Goal: Find specific page/section: Find specific page/section

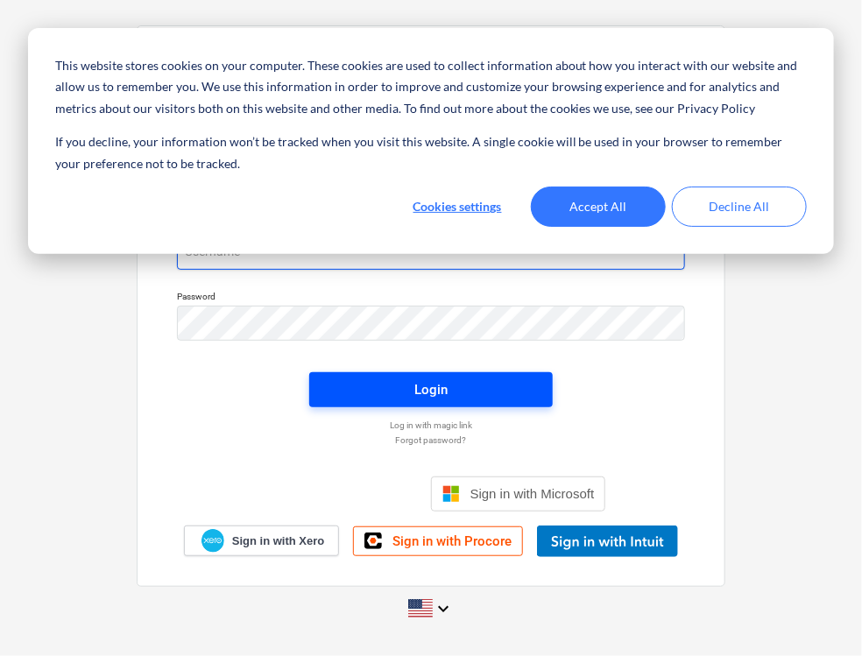
type input "[PERSON_NAME][EMAIL_ADDRESS][PERSON_NAME][DOMAIN_NAME]"
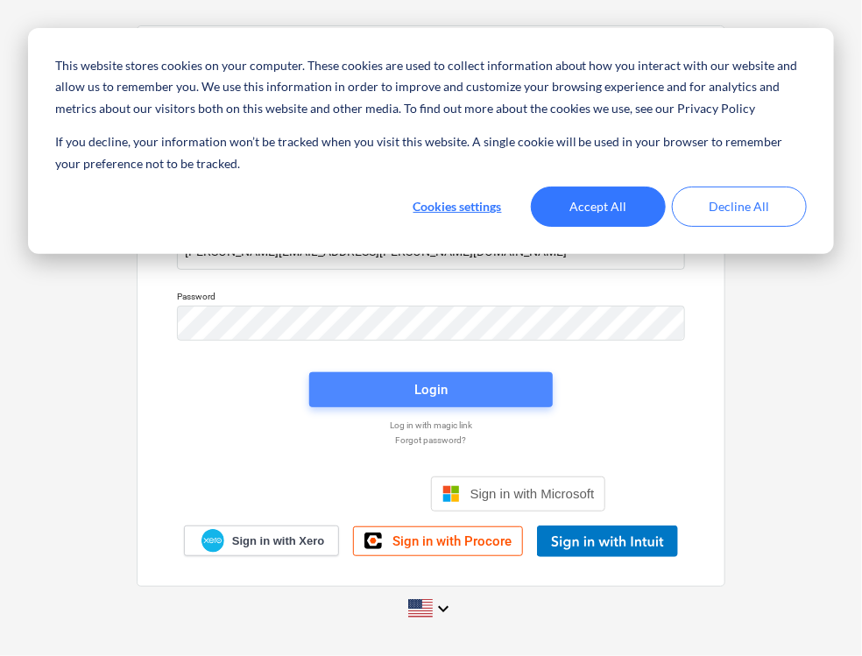
click at [336, 381] on span "Login" at bounding box center [431, 390] width 202 height 23
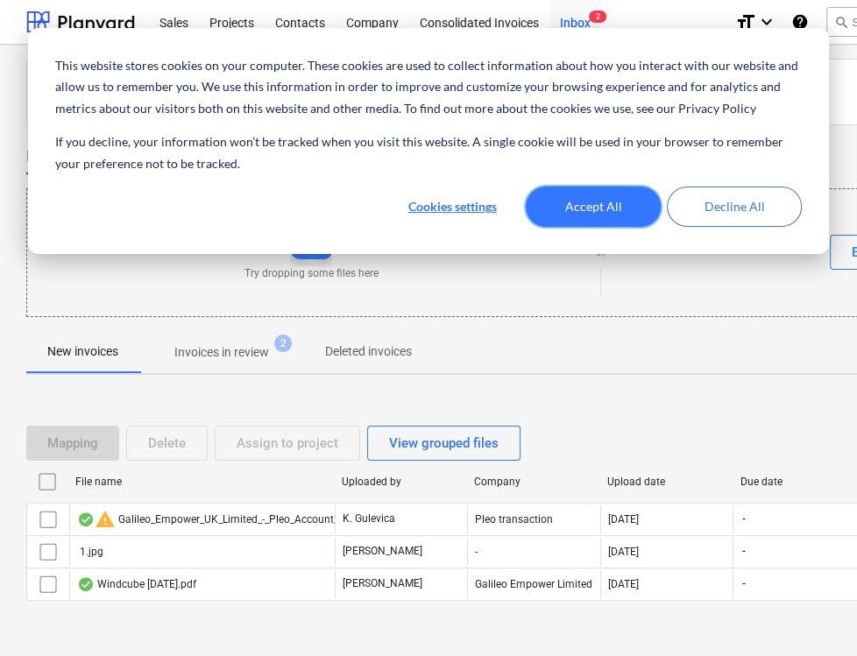
click at [628, 208] on button "Accept All" at bounding box center [593, 207] width 135 height 40
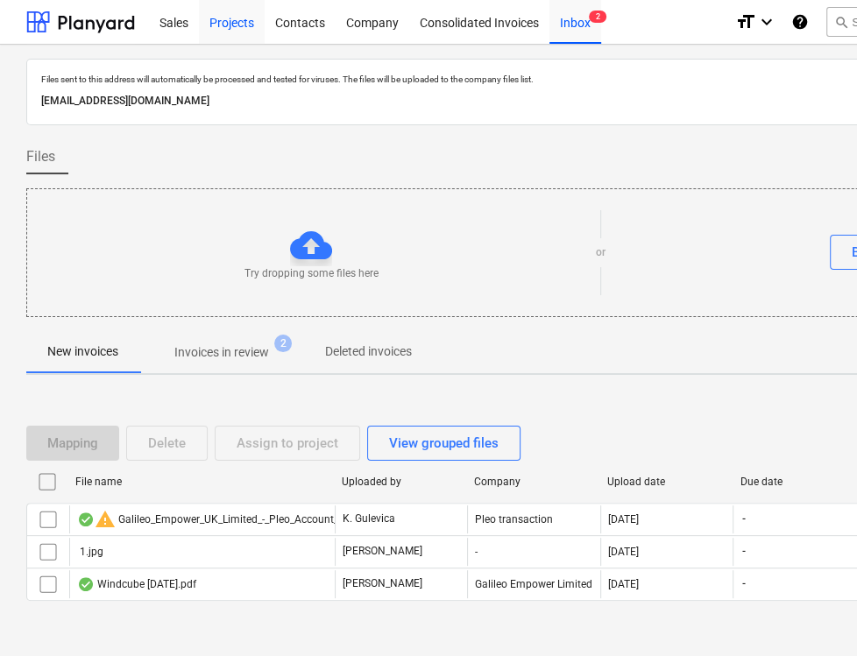
click at [235, 19] on div "Projects" at bounding box center [232, 21] width 66 height 45
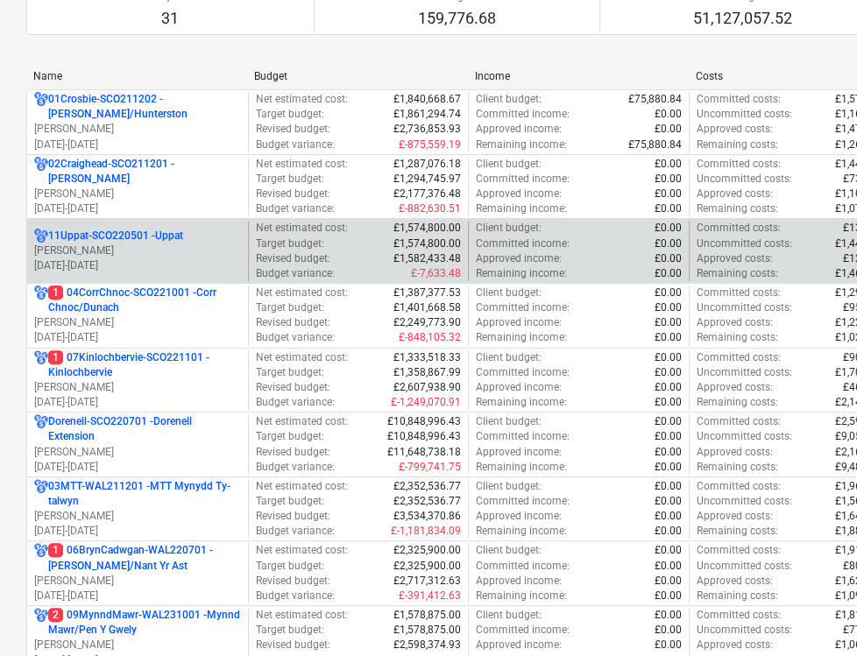
scroll to position [292, 0]
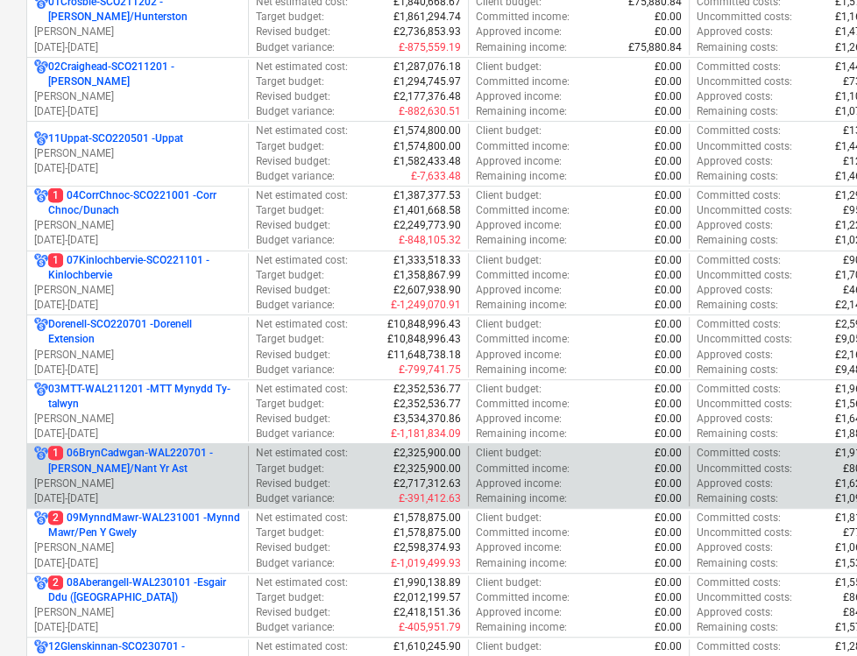
click at [165, 453] on p "1 06BrynCadwgan-WAL220701 - [PERSON_NAME]/Nant Yr Ast" at bounding box center [144, 461] width 193 height 30
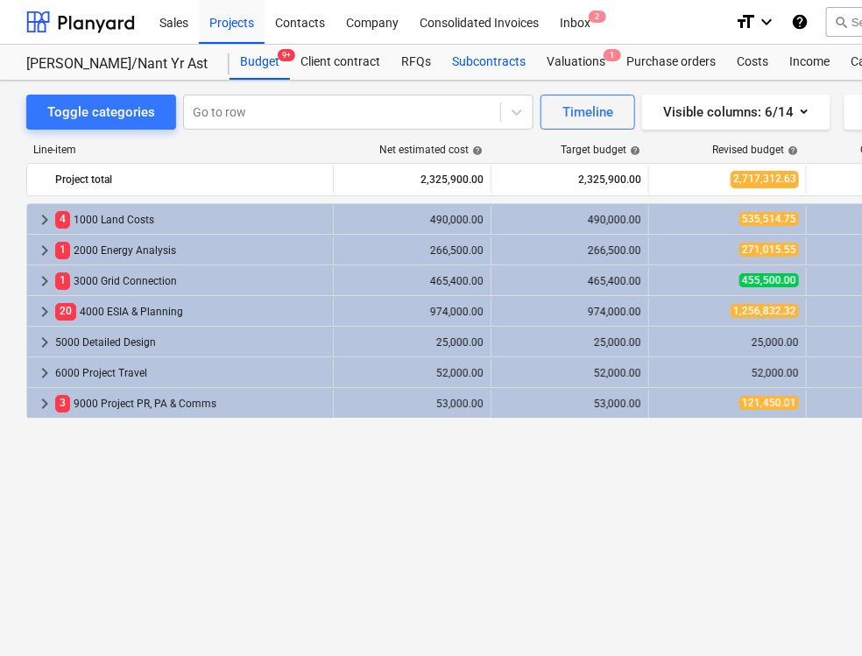
click at [492, 59] on div "Subcontracts" at bounding box center [489, 62] width 95 height 35
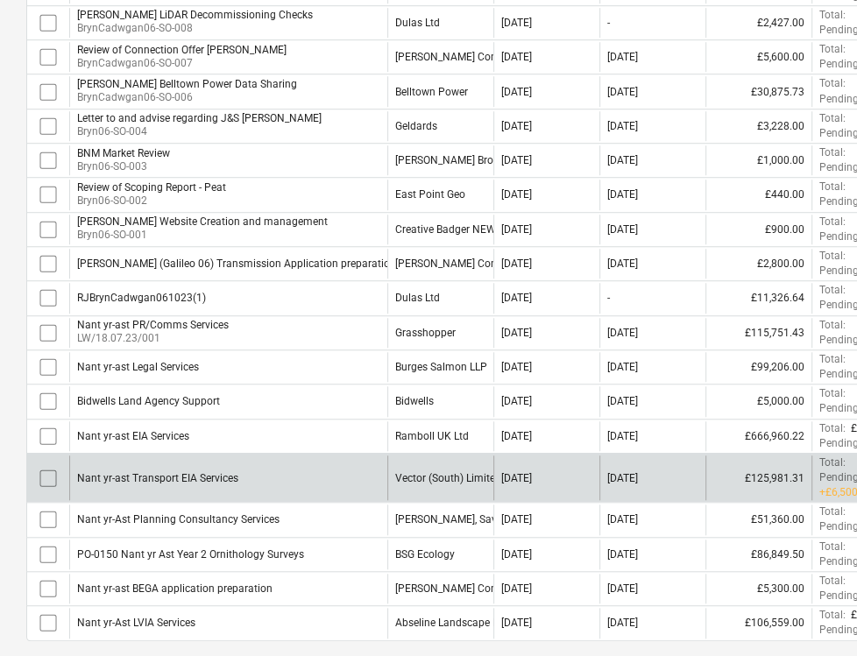
scroll to position [563, 0]
